Goal: Complete application form

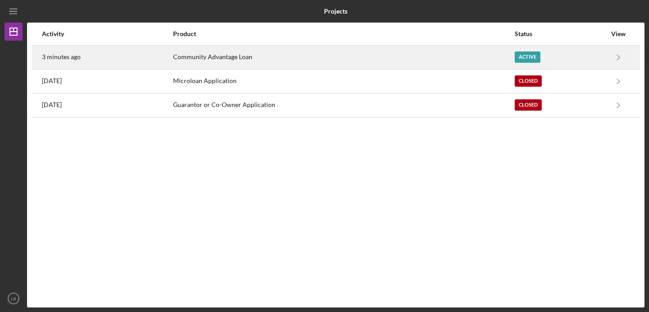
click at [516, 55] on div "Active" at bounding box center [528, 56] width 26 height 11
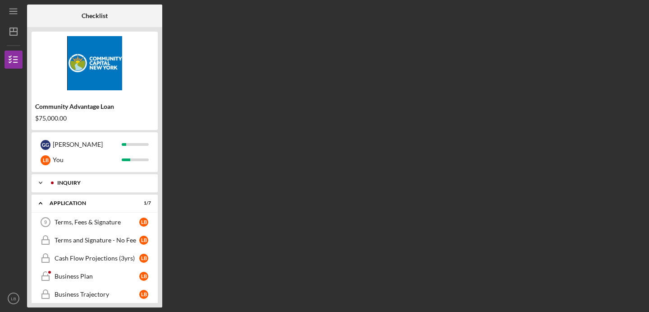
click at [92, 185] on div "Inquiry" at bounding box center [101, 182] width 89 height 5
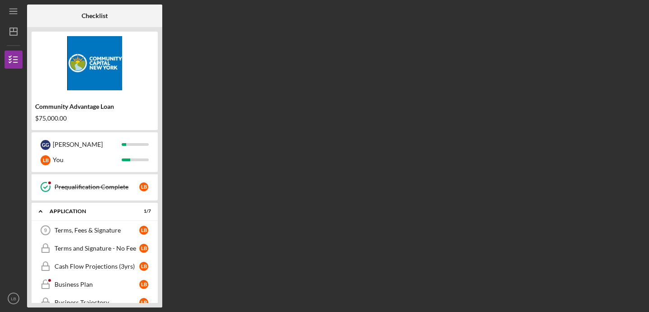
scroll to position [156, 0]
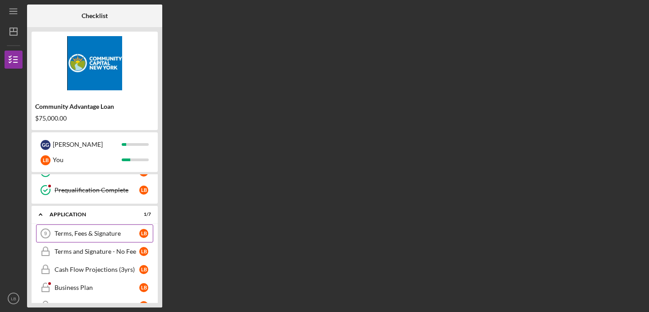
click at [75, 234] on div "Terms, Fees & Signature" at bounding box center [97, 233] width 85 height 7
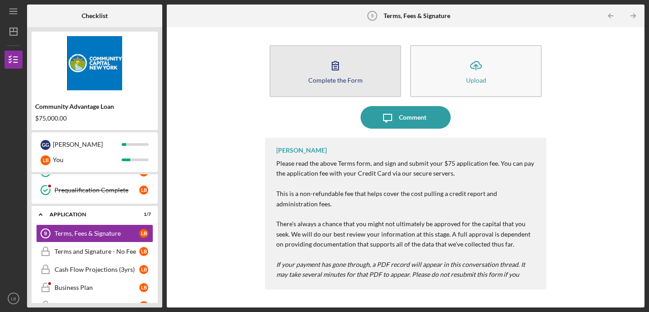
click at [333, 65] on icon "button" at bounding box center [335, 65] width 23 height 23
